Goal: Communication & Community: Share content

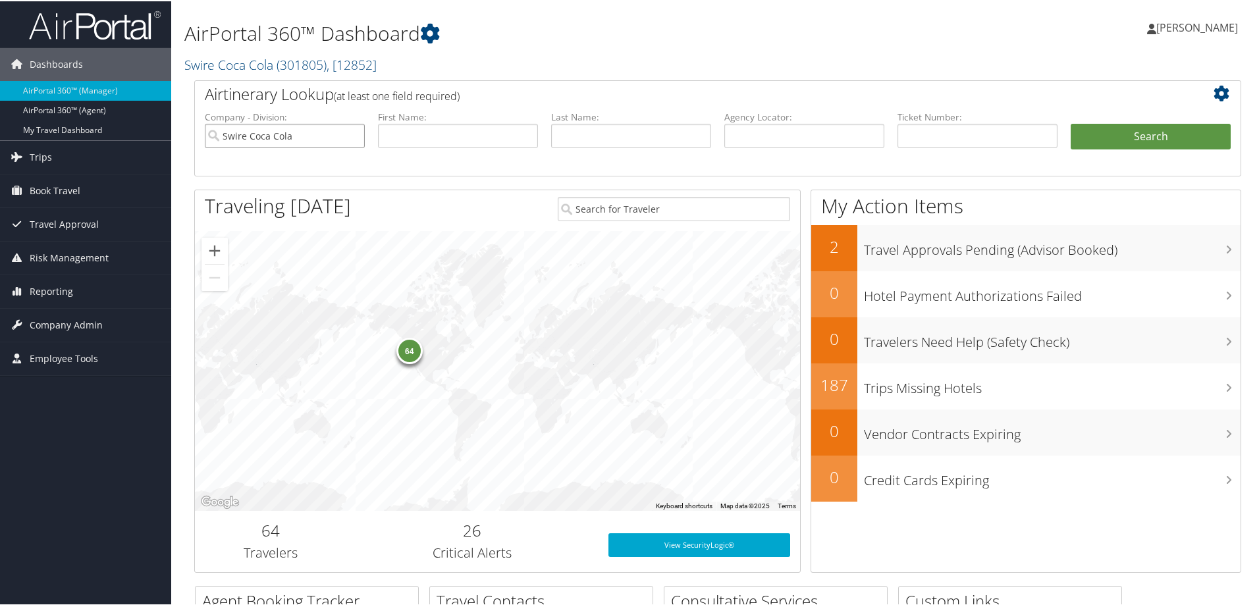
click at [350, 132] on input "Swire Coca Cola" at bounding box center [285, 134] width 160 height 24
click at [625, 136] on input "text" at bounding box center [804, 134] width 160 height 24
type input "dmyx1f"
click at [625, 127] on button "Search" at bounding box center [1150, 135] width 160 height 26
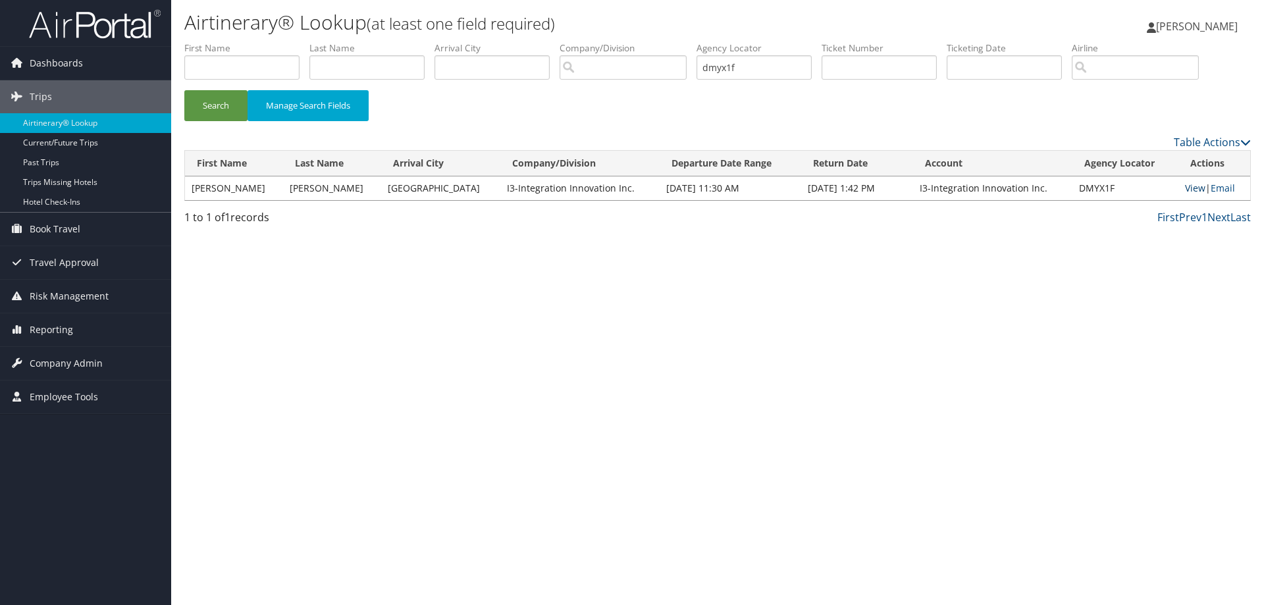
click at [1185, 187] on link "View" at bounding box center [1195, 188] width 20 height 13
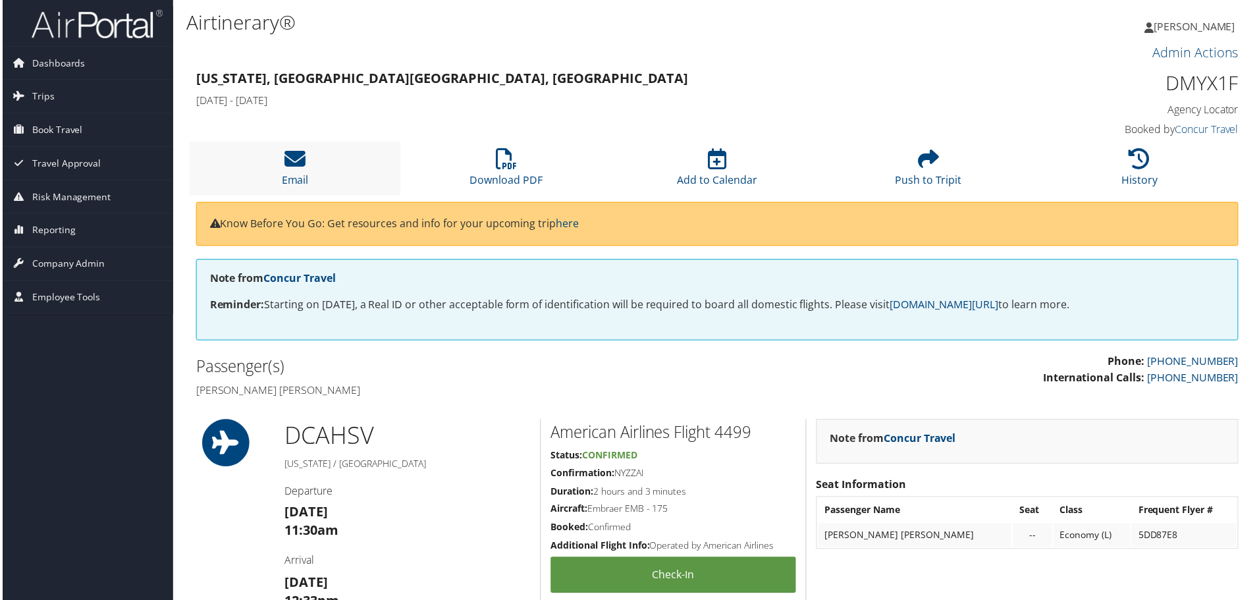
click at [311, 171] on li "Email" at bounding box center [294, 168] width 212 height 53
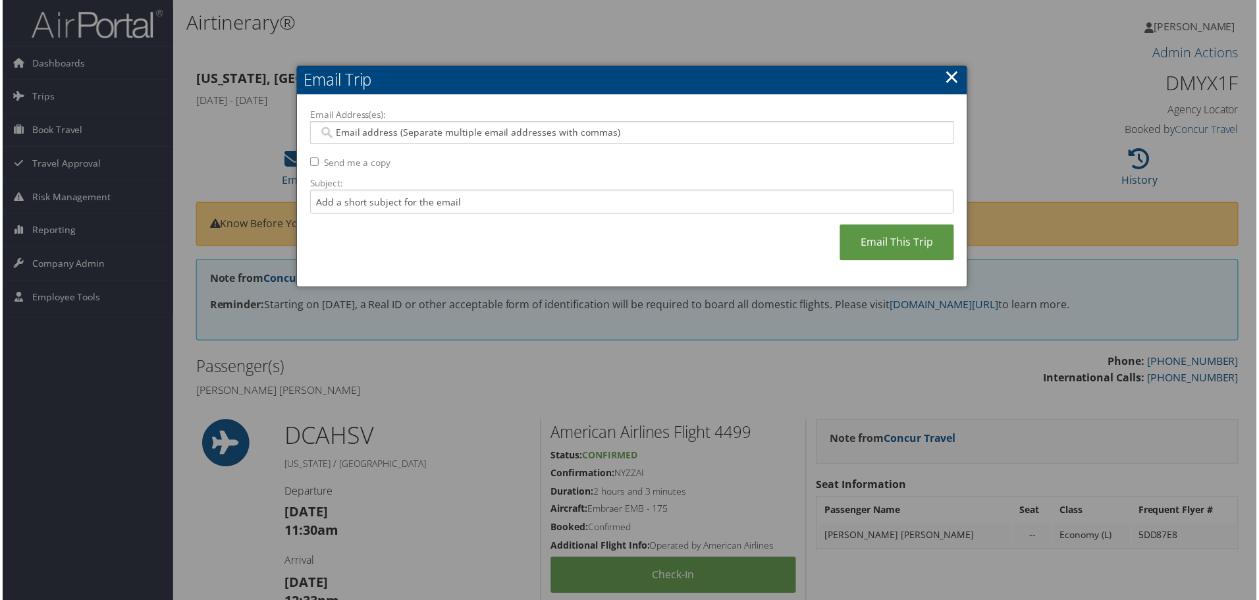
click at [362, 136] on input "Email Address(es):" at bounding box center [631, 132] width 629 height 13
type input "travel@i"
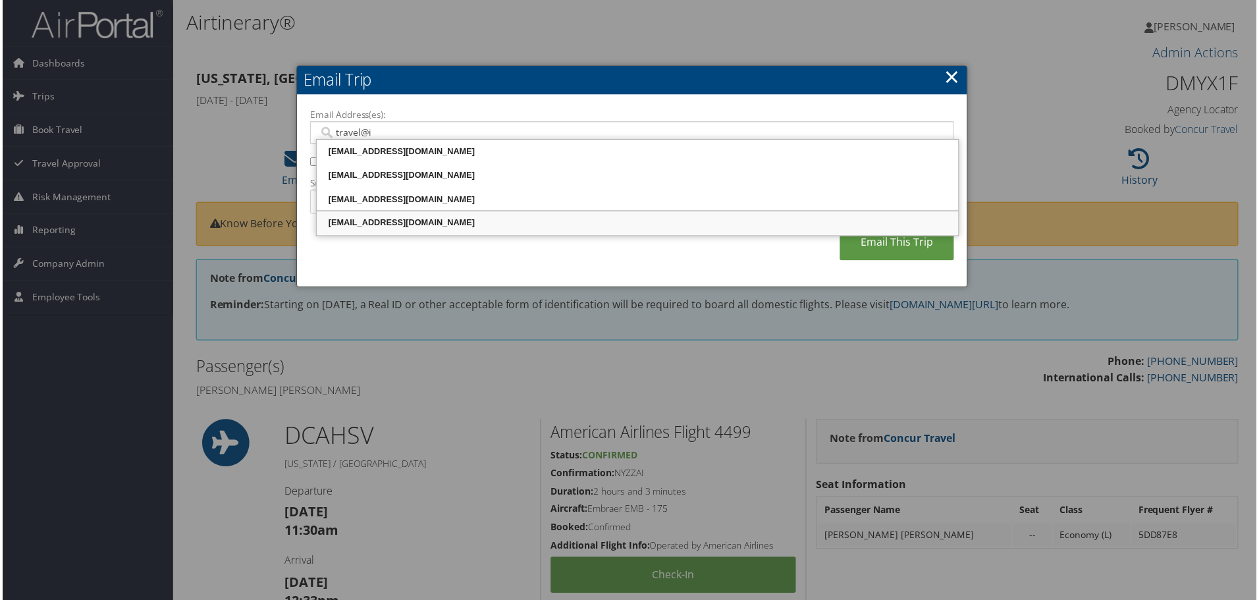
click at [422, 226] on div "travel@I3-corps.com" at bounding box center [637, 223] width 641 height 13
type input "travel@I3-corps.com"
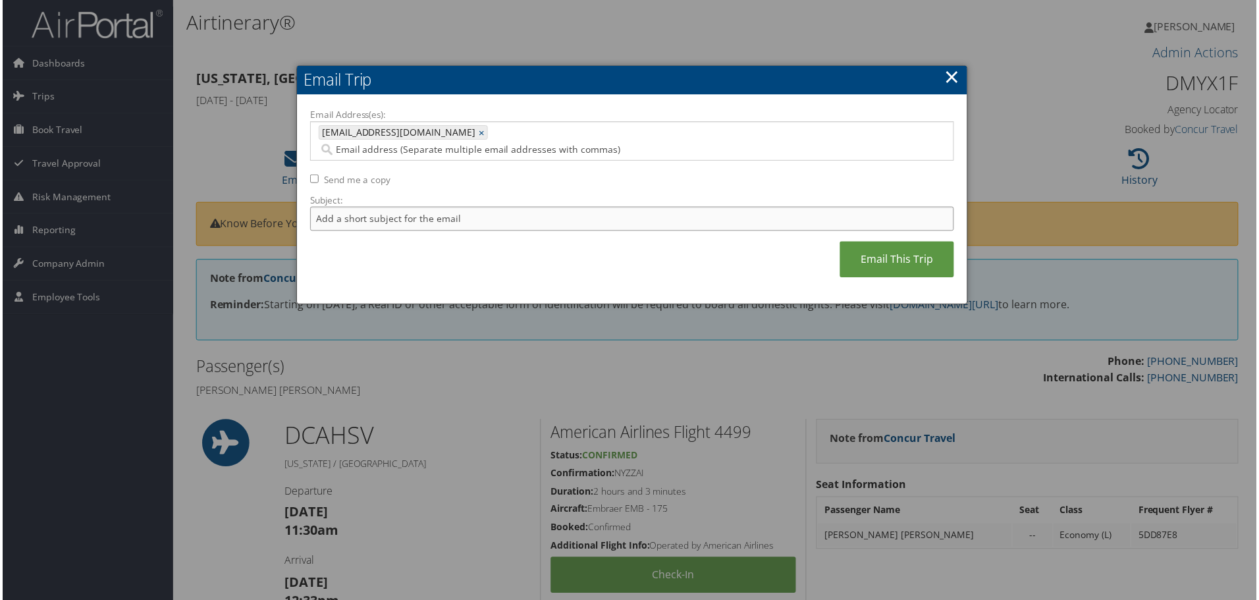
click at [475, 207] on input "Subject:" at bounding box center [632, 219] width 647 height 24
type input "Per your request."
click at [879, 250] on link "Email This Trip" at bounding box center [898, 260] width 115 height 36
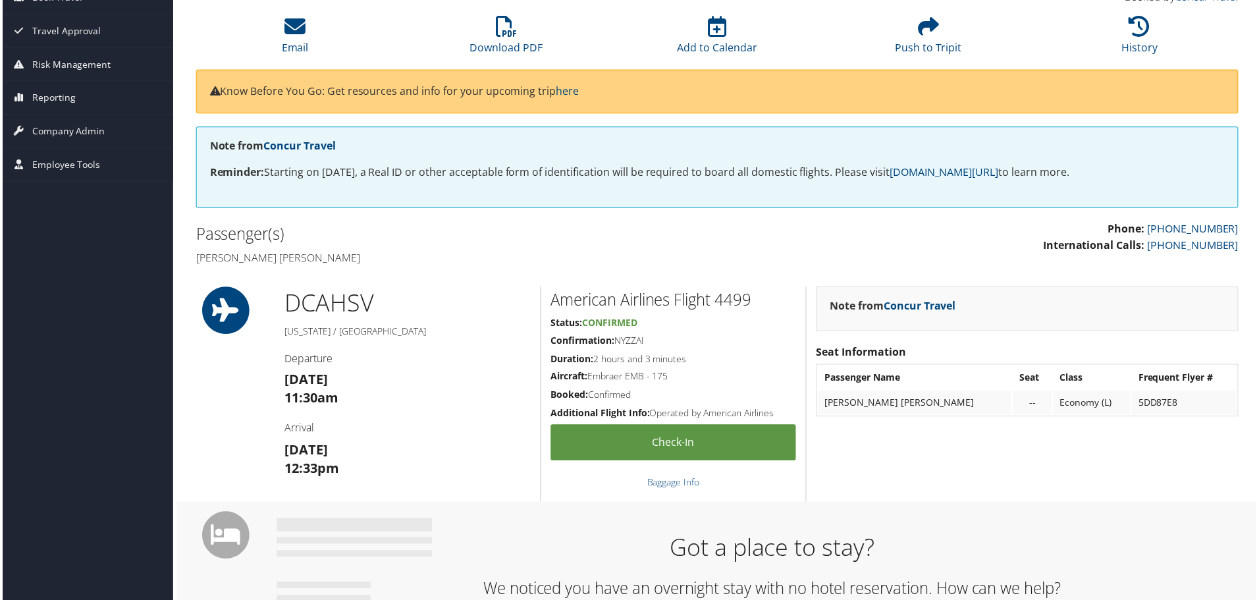
scroll to position [13, 0]
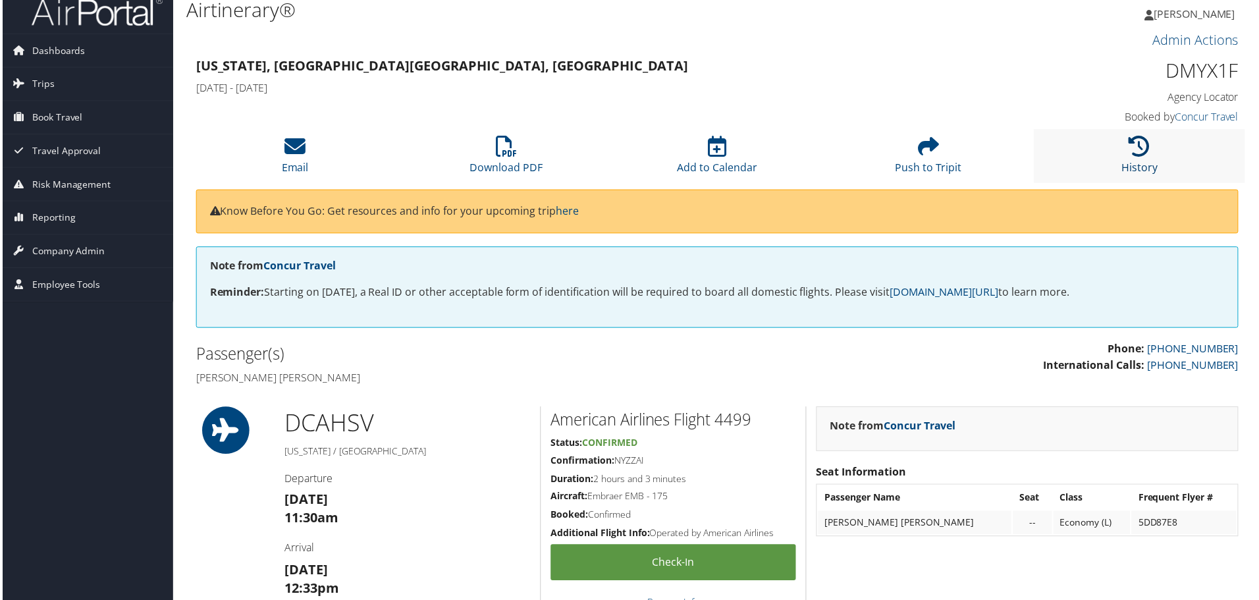
click at [1137, 151] on icon at bounding box center [1141, 146] width 21 height 21
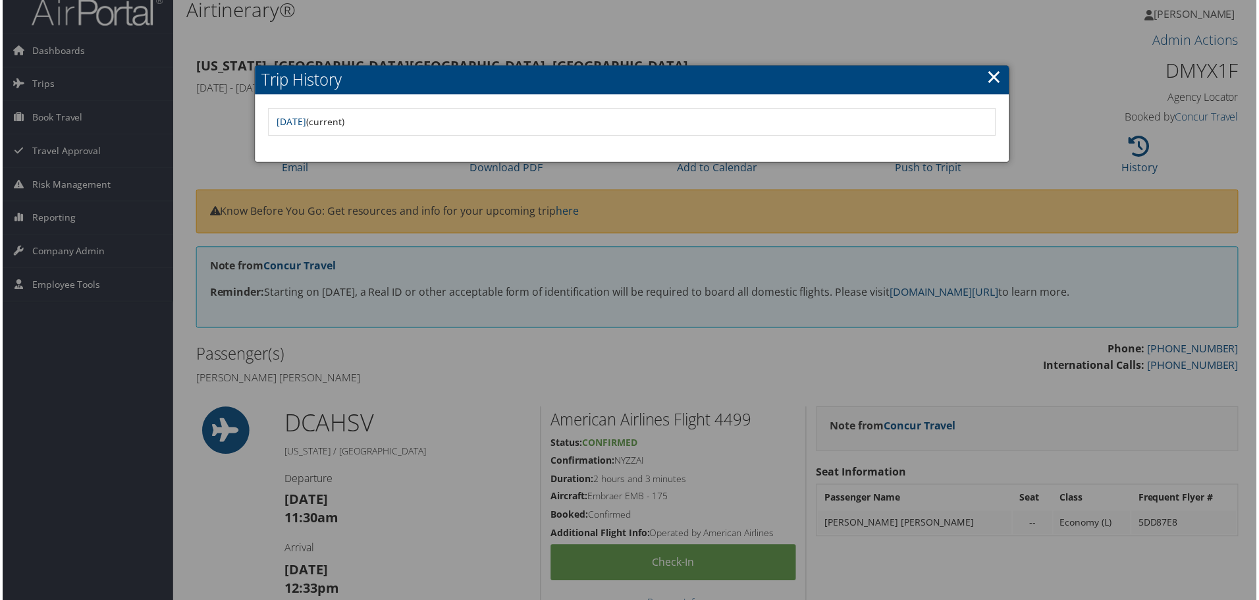
click at [992, 79] on link "×" at bounding box center [995, 77] width 15 height 26
